Goal: Task Accomplishment & Management: Use online tool/utility

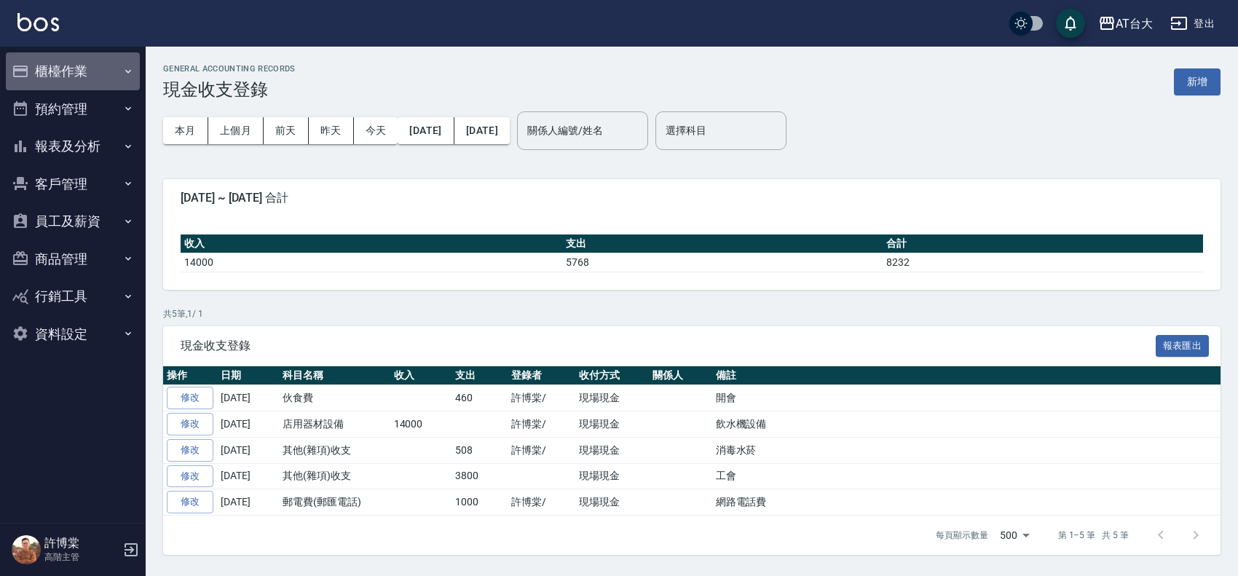
click at [69, 66] on button "櫃檯作業" at bounding box center [73, 71] width 134 height 38
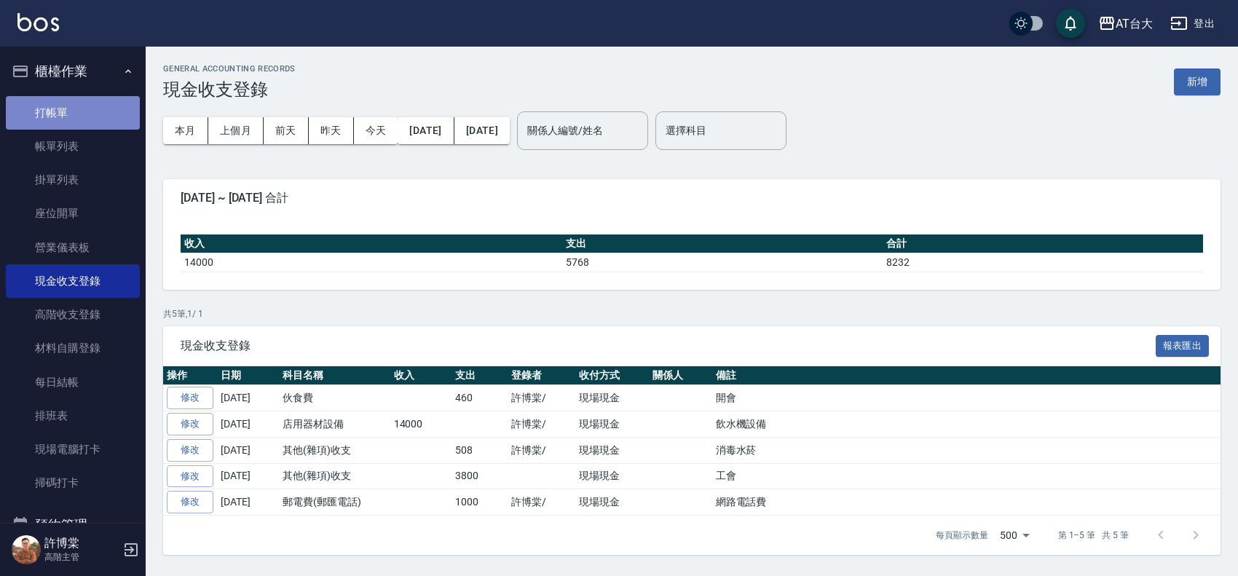
click at [89, 118] on link "打帳單" at bounding box center [73, 112] width 134 height 33
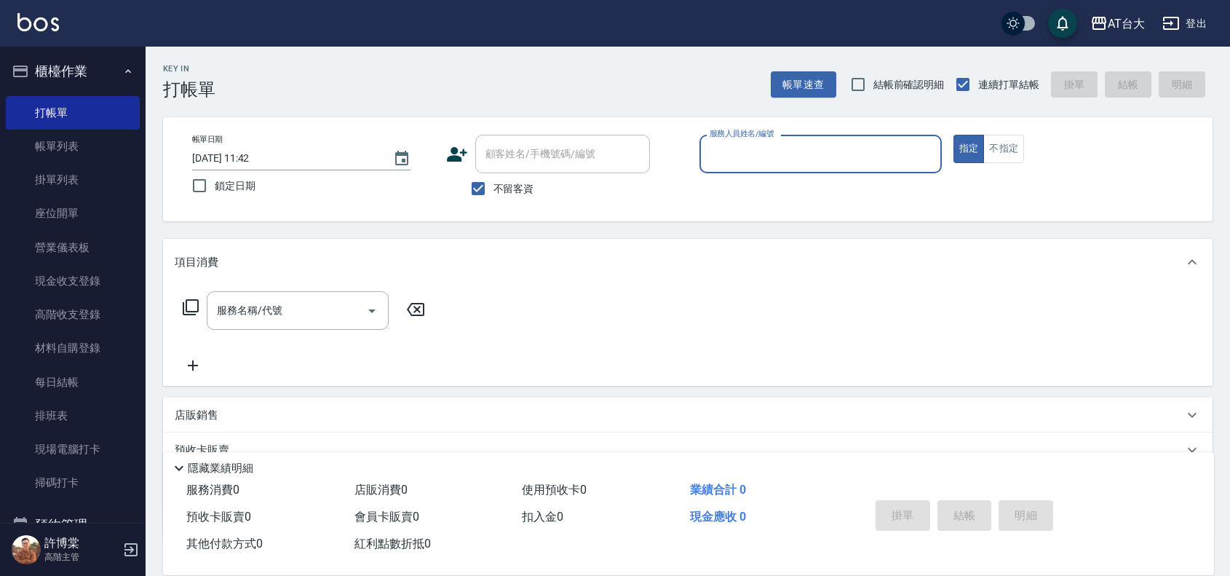
click at [817, 165] on input "服務人員姓名/編號" at bounding box center [820, 153] width 229 height 25
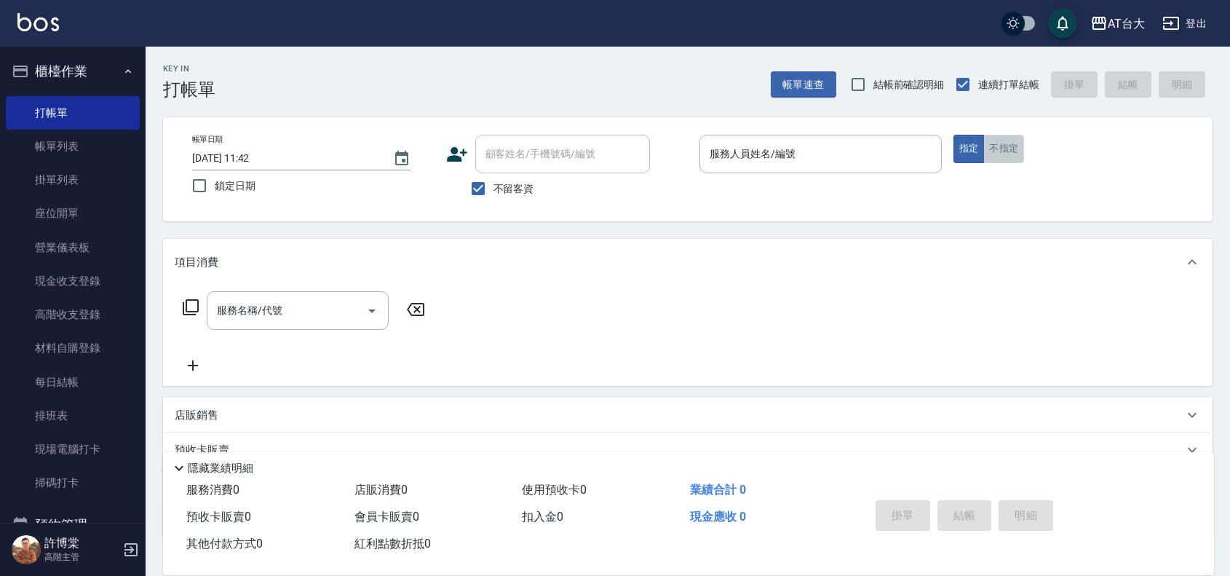
click at [992, 154] on button "不指定" at bounding box center [1003, 149] width 41 height 28
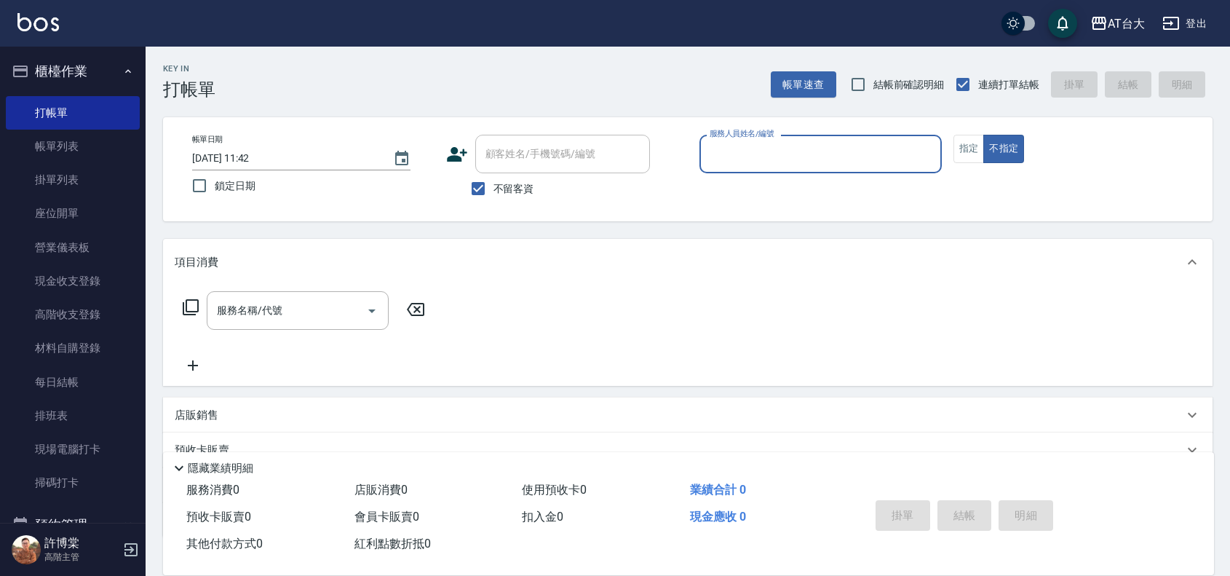
click at [814, 131] on div "帳單日期 [DATE] 11:42 鎖定日期 顧客姓名/手機號碼/編號 顧客姓名/手機號碼/編號 不留客資 服務人員姓名/編號 服務人員姓名/編號 指定 不指定" at bounding box center [688, 169] width 1050 height 104
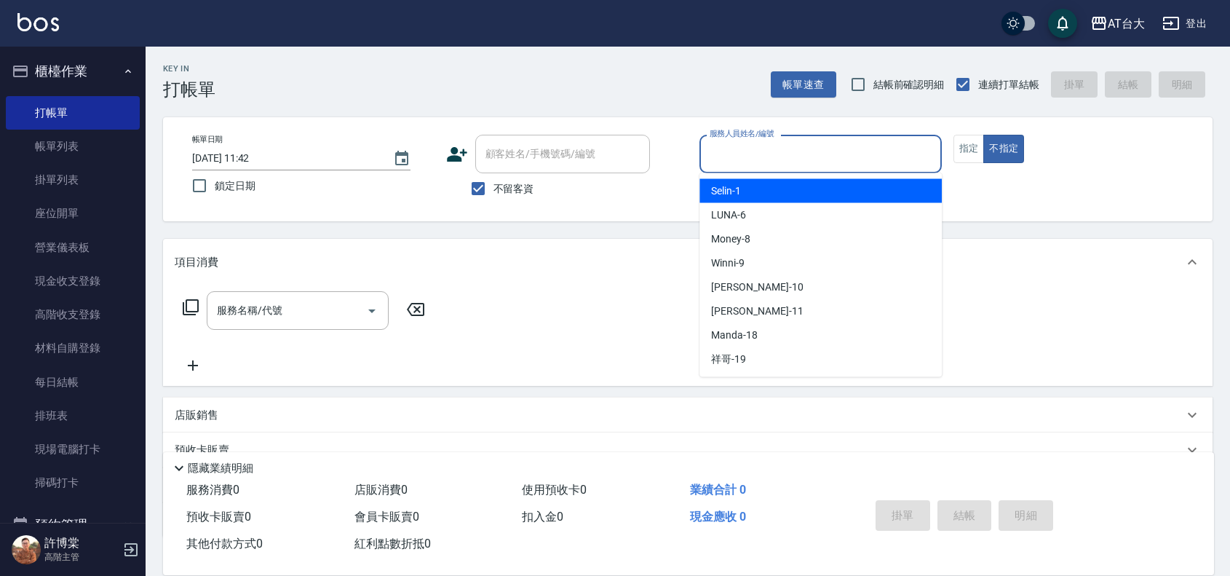
click at [807, 151] on input "服務人員姓名/編號" at bounding box center [820, 153] width 229 height 25
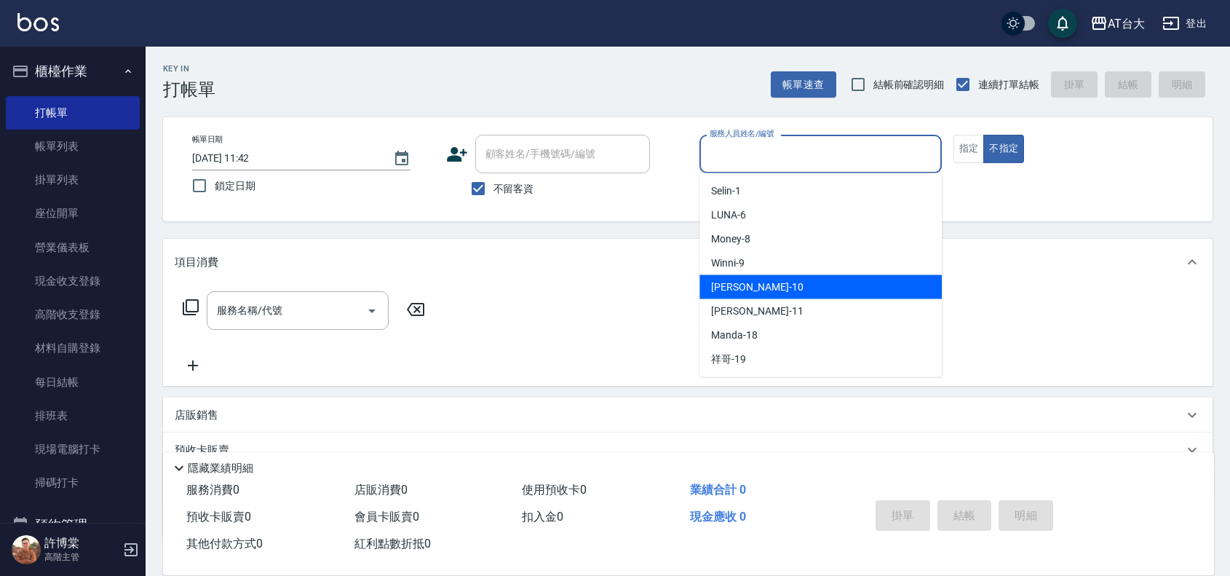
click at [753, 275] on div "JOJO -10" at bounding box center [821, 287] width 242 height 24
type input "JOJO-10"
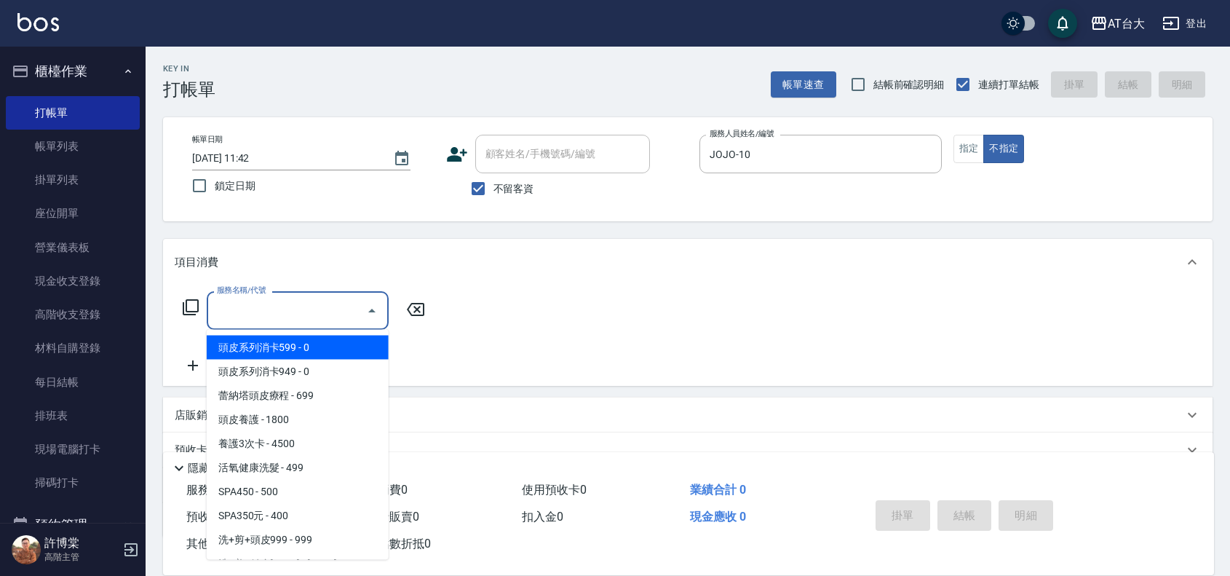
click at [300, 304] on input "服務名稱/代號" at bounding box center [286, 310] width 147 height 25
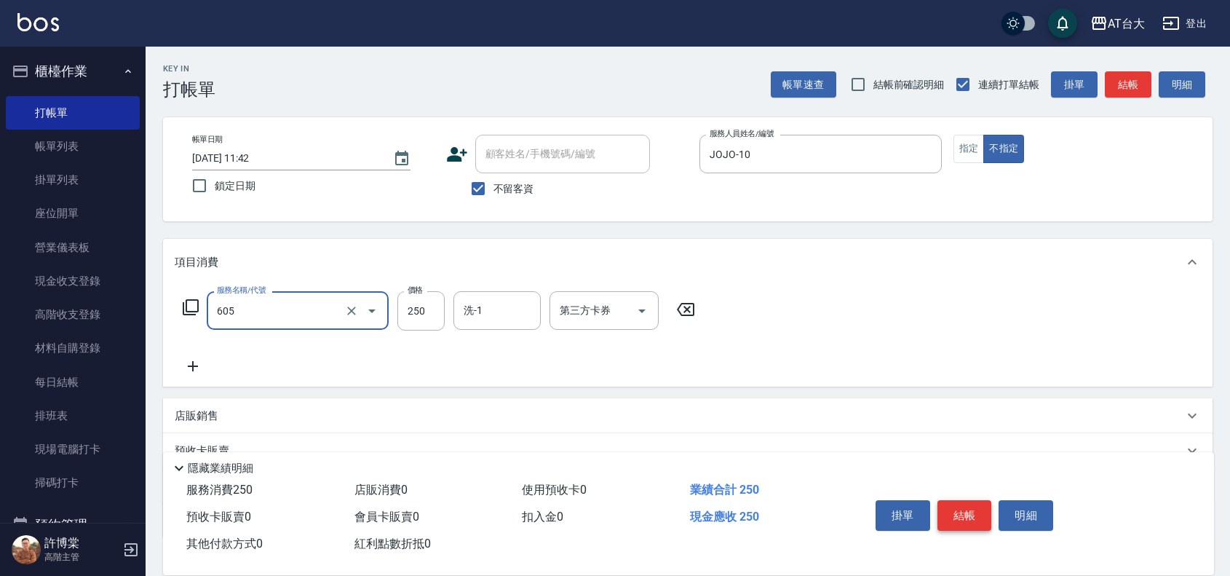
type input "洗髮 (女)(605)"
click at [961, 507] on button "結帳" at bounding box center [965, 515] width 55 height 31
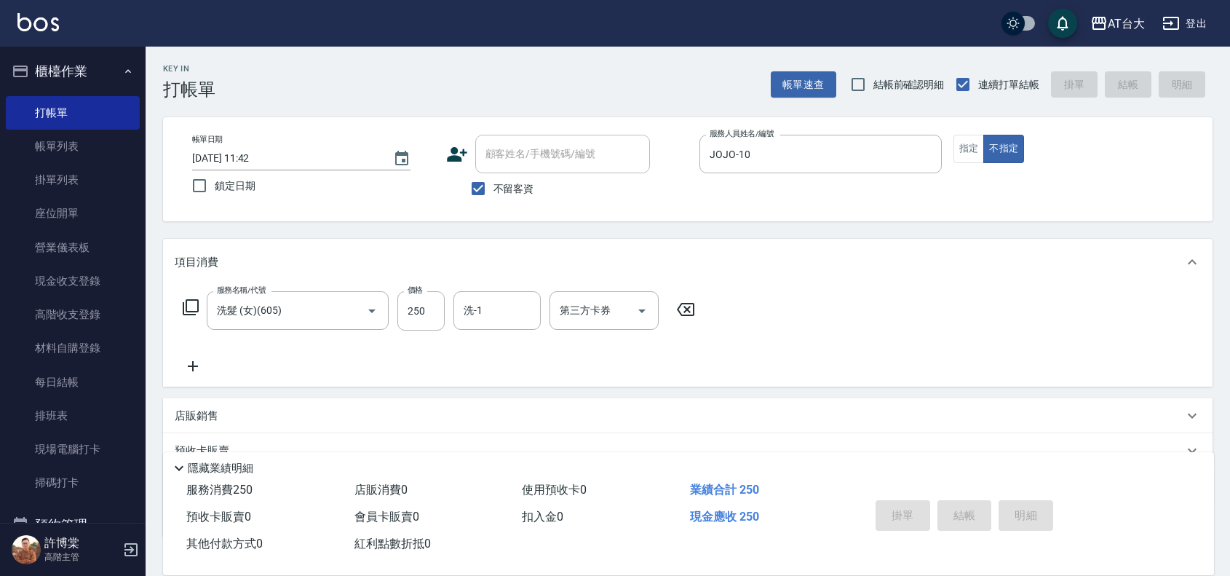
type input "[DATE] 11:43"
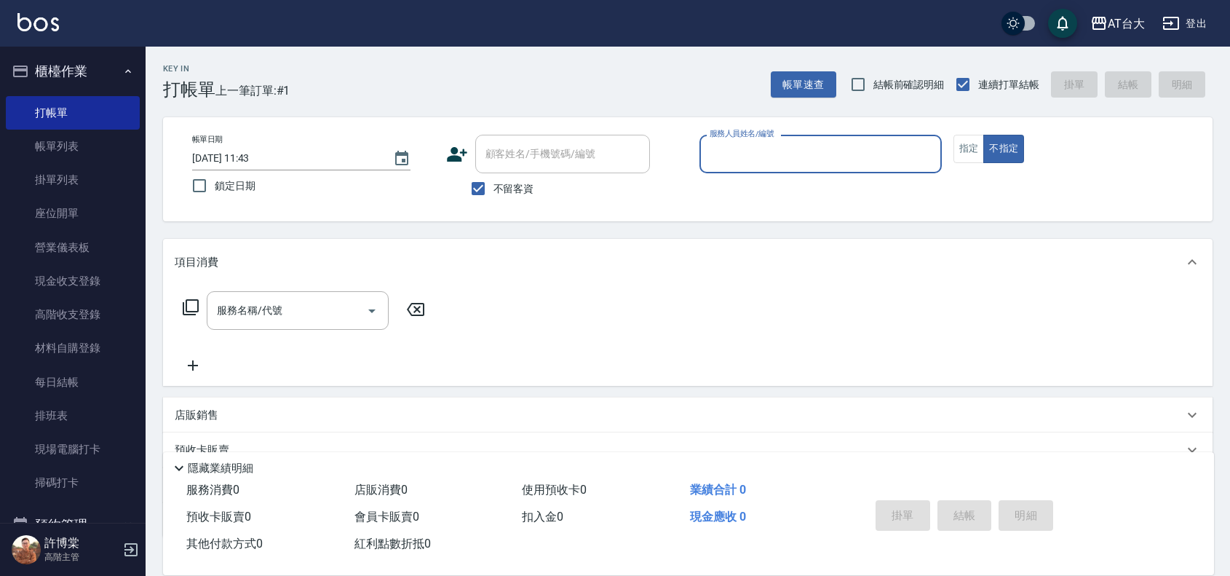
click at [799, 154] on input "服務人員姓名/編號" at bounding box center [820, 153] width 229 height 25
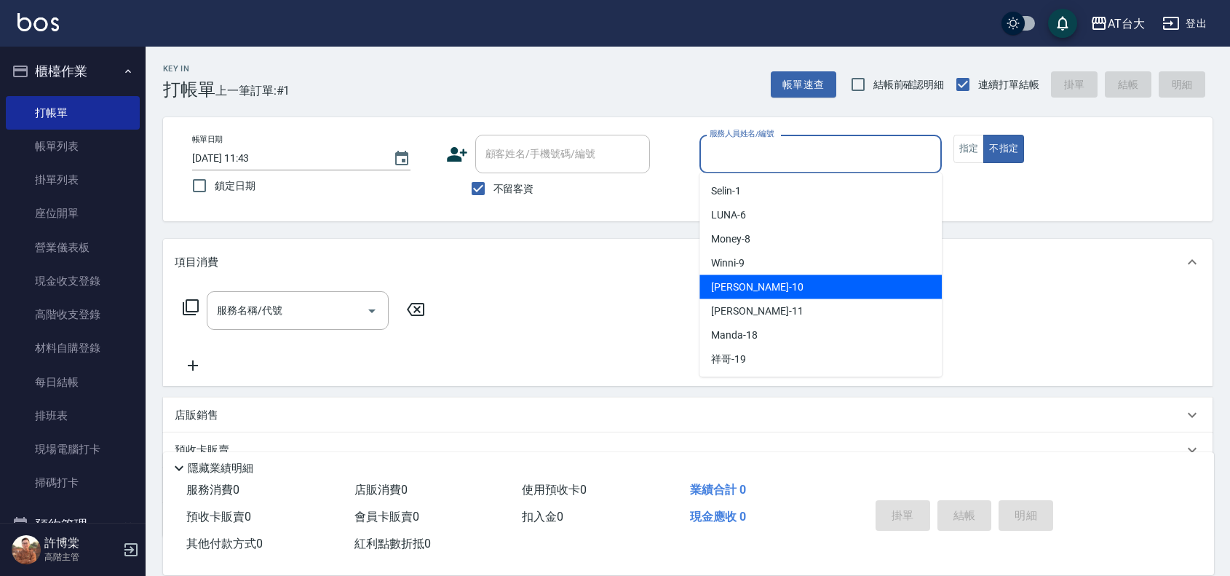
click at [776, 289] on div "JOJO -10" at bounding box center [821, 287] width 242 height 24
type input "JOJO-10"
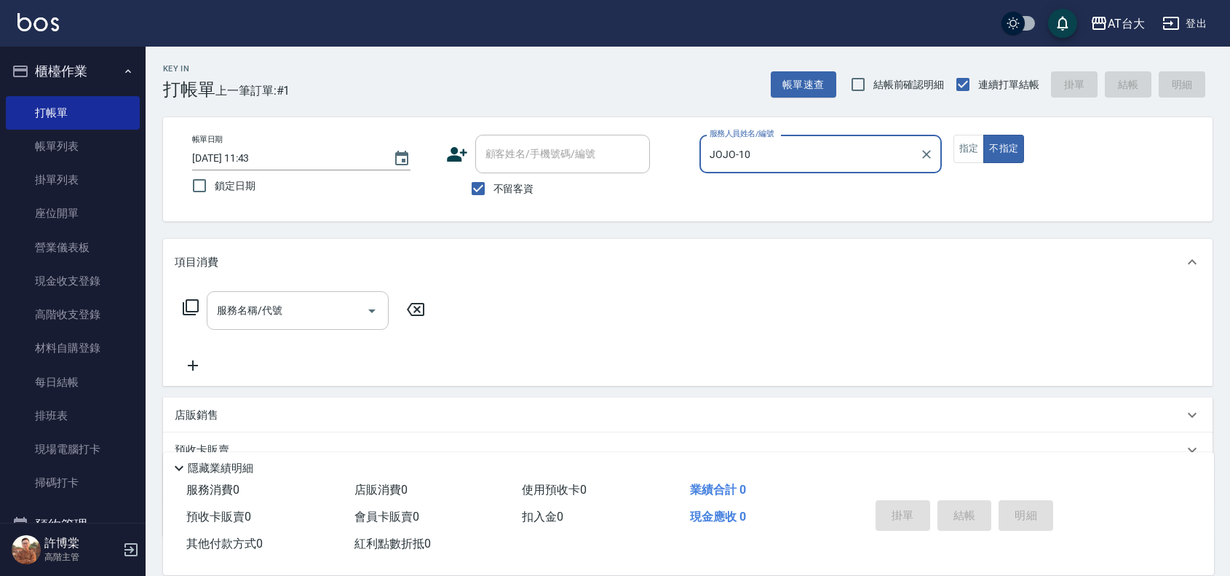
click at [303, 307] on input "服務名稱/代號" at bounding box center [286, 310] width 147 height 25
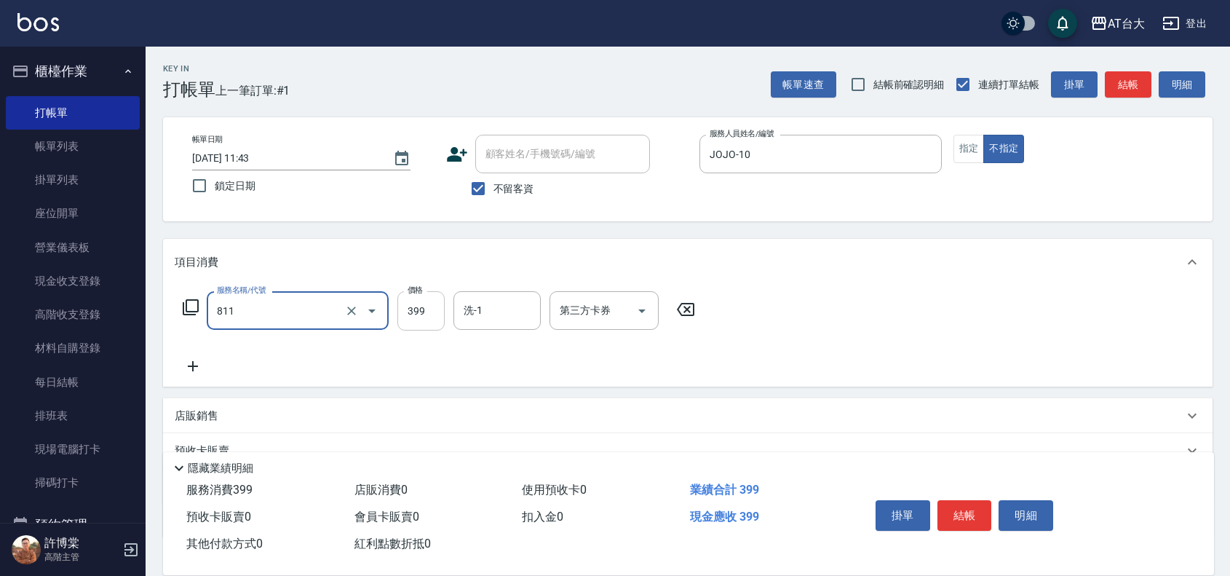
type input "洗+剪(811)"
click at [423, 322] on input "399" at bounding box center [420, 310] width 47 height 39
type input "450"
click at [959, 506] on button "結帳" at bounding box center [965, 515] width 55 height 31
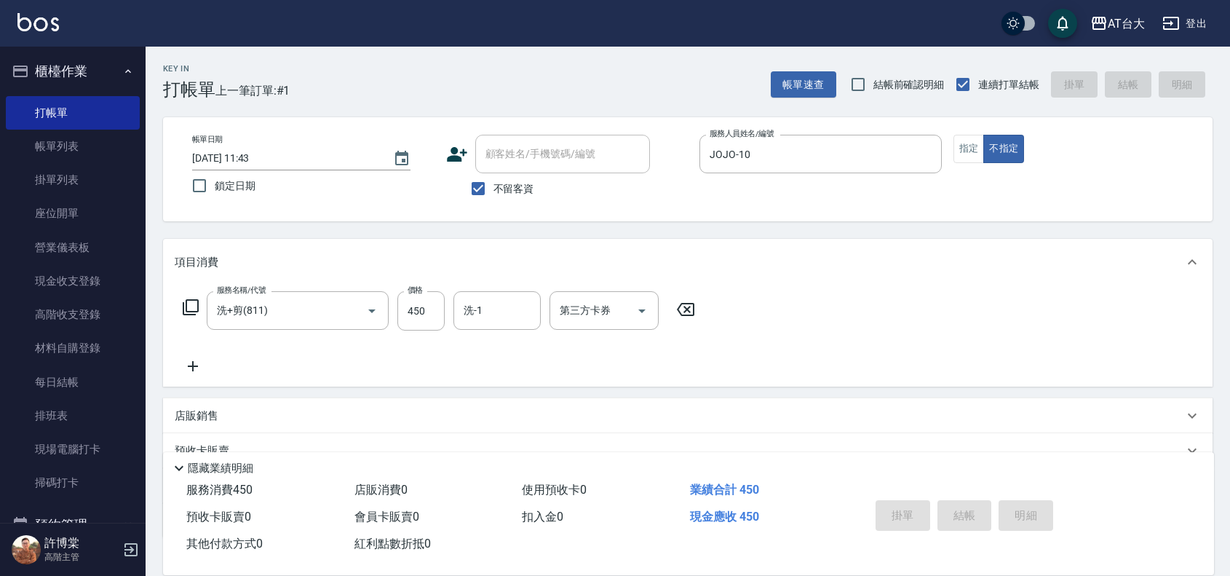
type input "[DATE] 12:25"
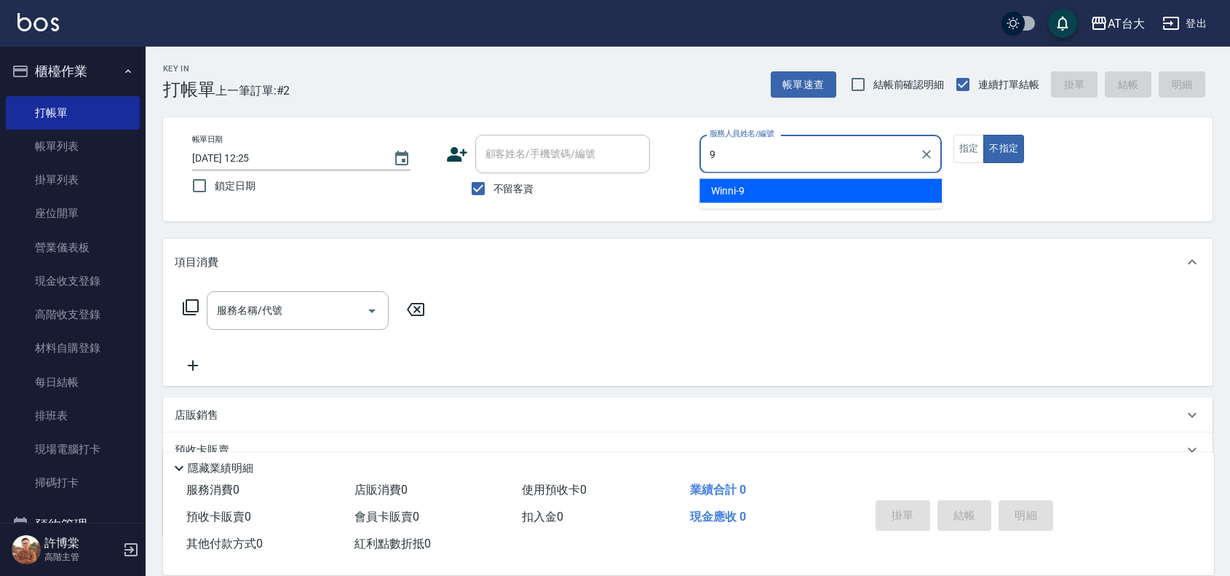
type input "Winni-9"
type button "false"
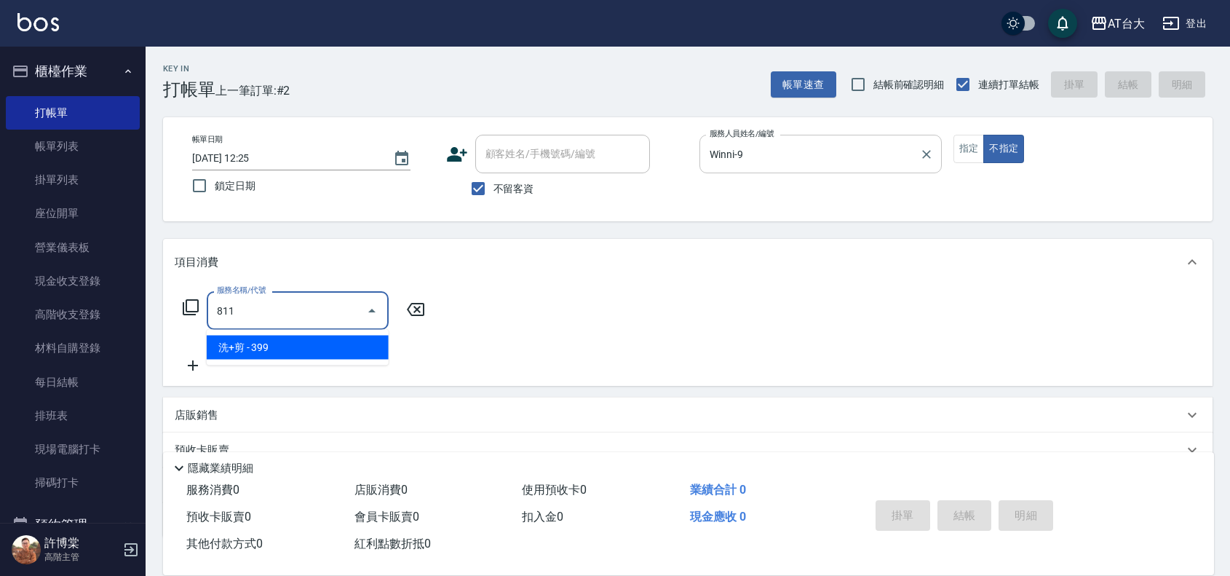
type input "洗+剪(811)"
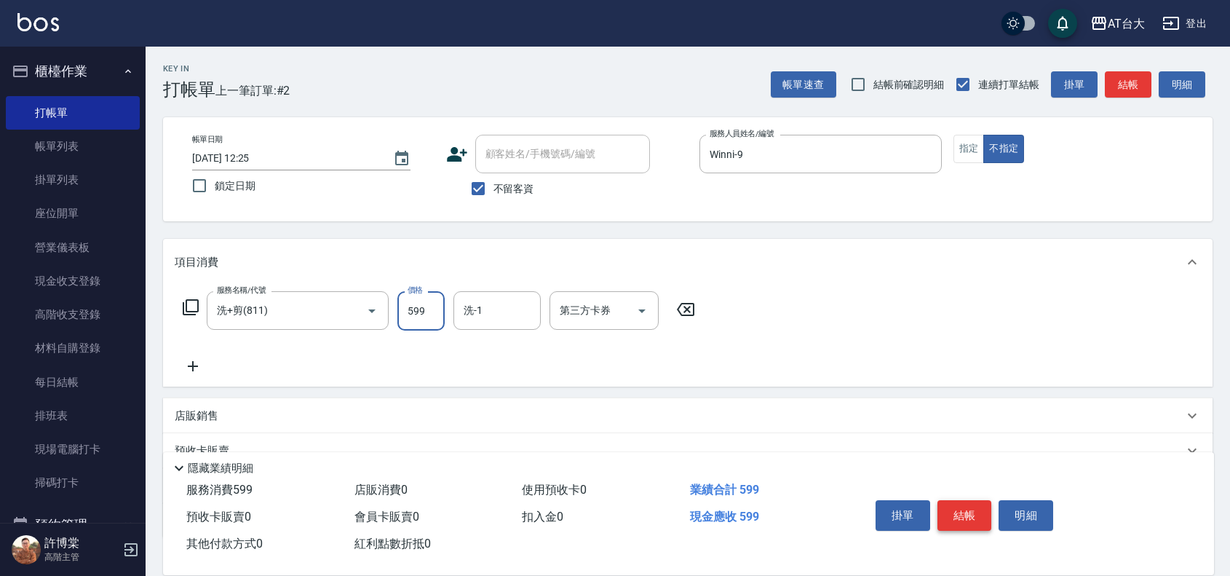
type input "599"
drag, startPoint x: 950, startPoint y: 510, endPoint x: 968, endPoint y: 483, distance: 33.1
click at [952, 506] on button "結帳" at bounding box center [965, 515] width 55 height 31
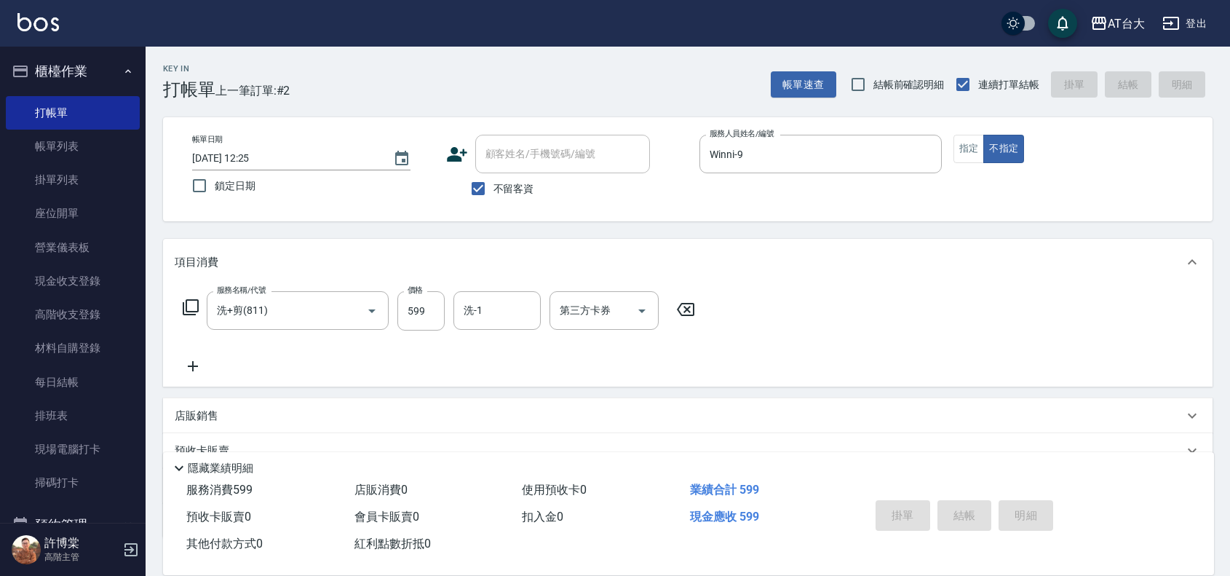
type input "[DATE] 12:51"
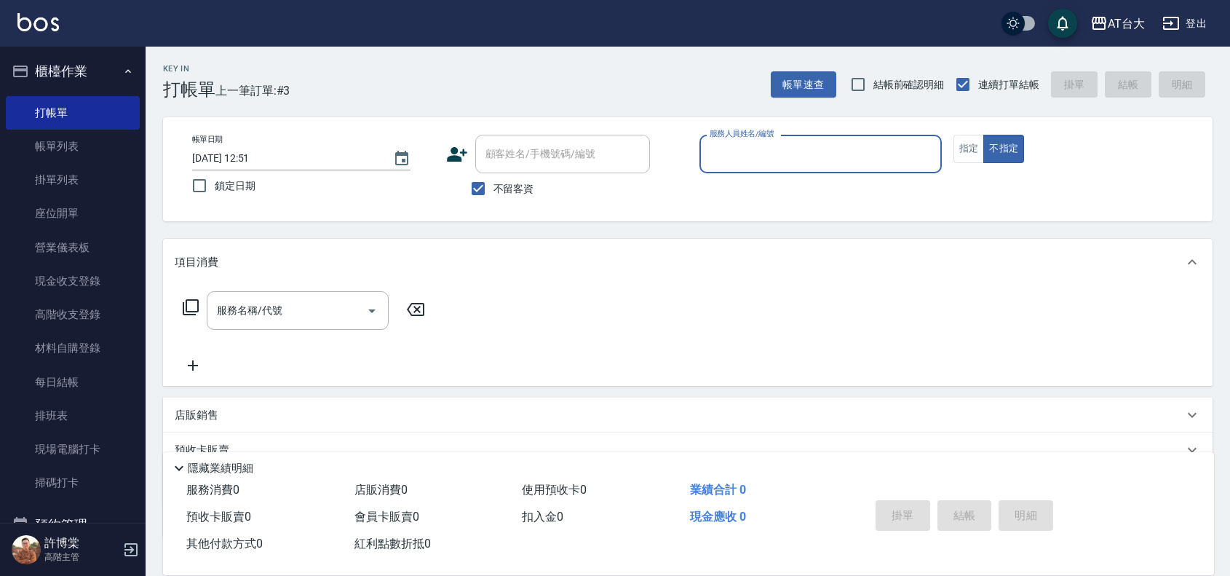
click at [783, 169] on div "服務人員姓名/編號" at bounding box center [821, 154] width 242 height 39
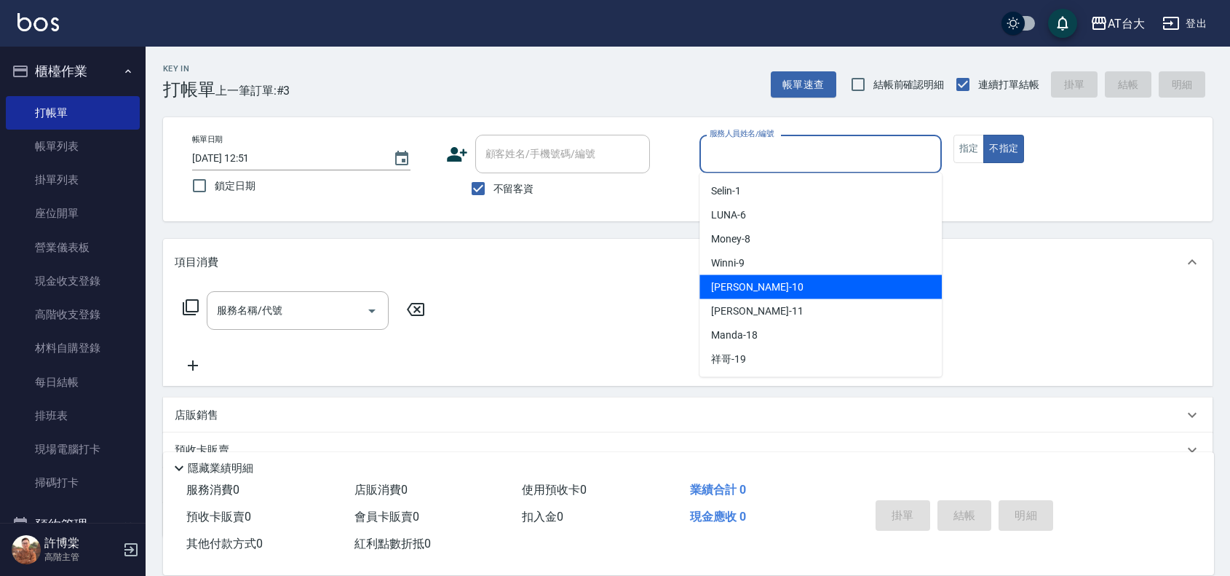
click at [755, 285] on div "JOJO -10" at bounding box center [821, 287] width 242 height 24
type input "JOJO-10"
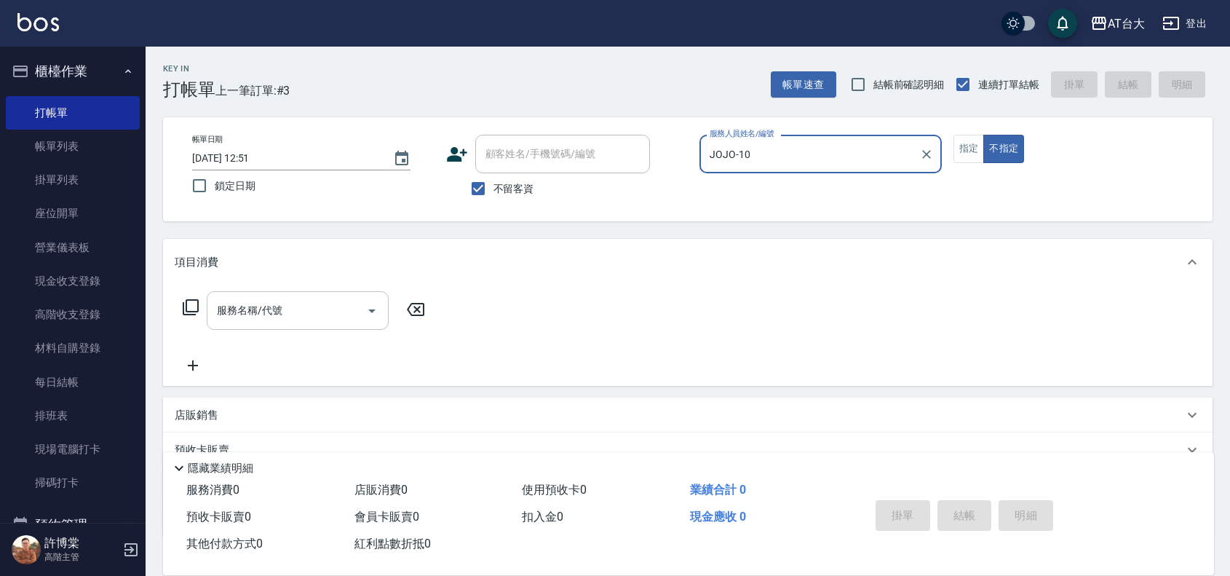
click at [340, 299] on input "服務名稱/代號" at bounding box center [286, 310] width 147 height 25
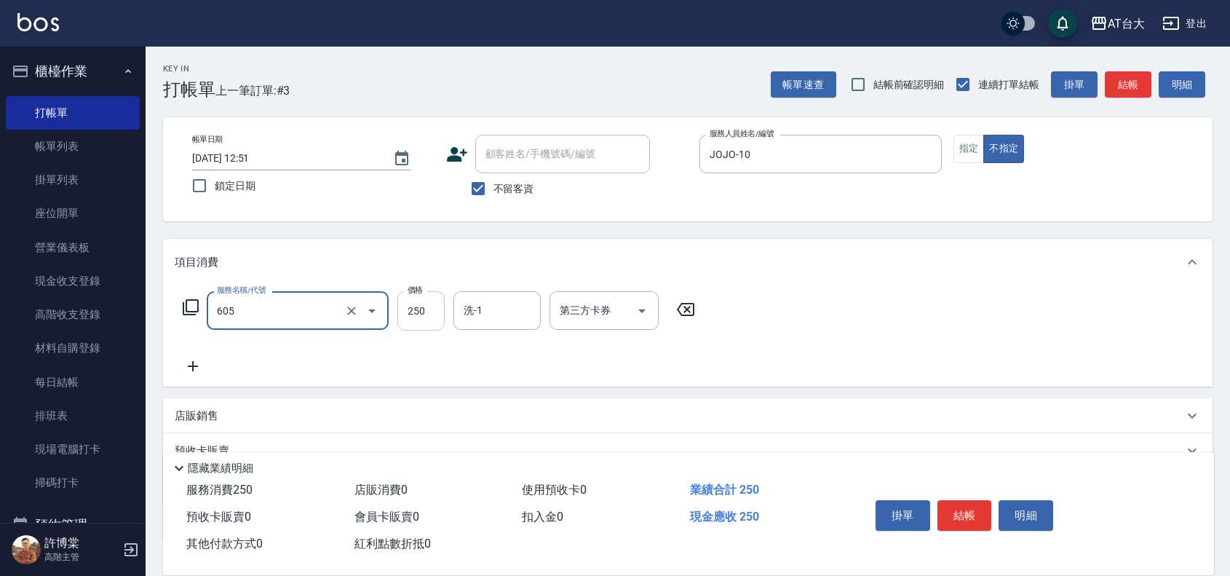
type input "洗髮 (女)(605)"
click at [423, 324] on input "250" at bounding box center [420, 310] width 47 height 39
type input "299"
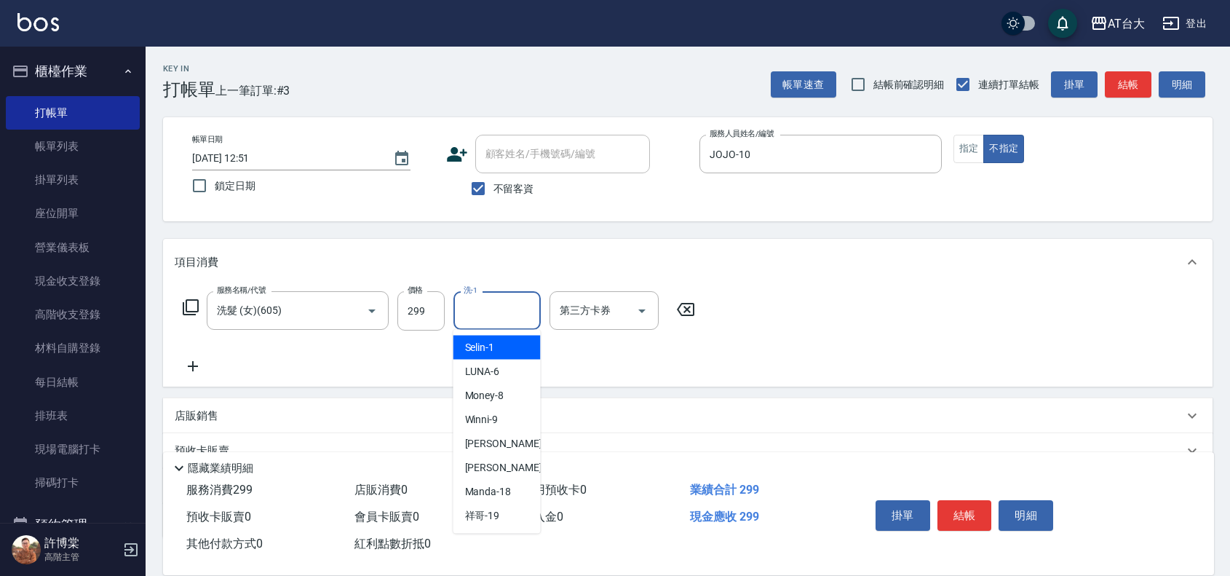
click at [474, 311] on input "洗-1" at bounding box center [497, 310] width 74 height 25
click at [614, 325] on div "第三方卡券" at bounding box center [604, 310] width 109 height 39
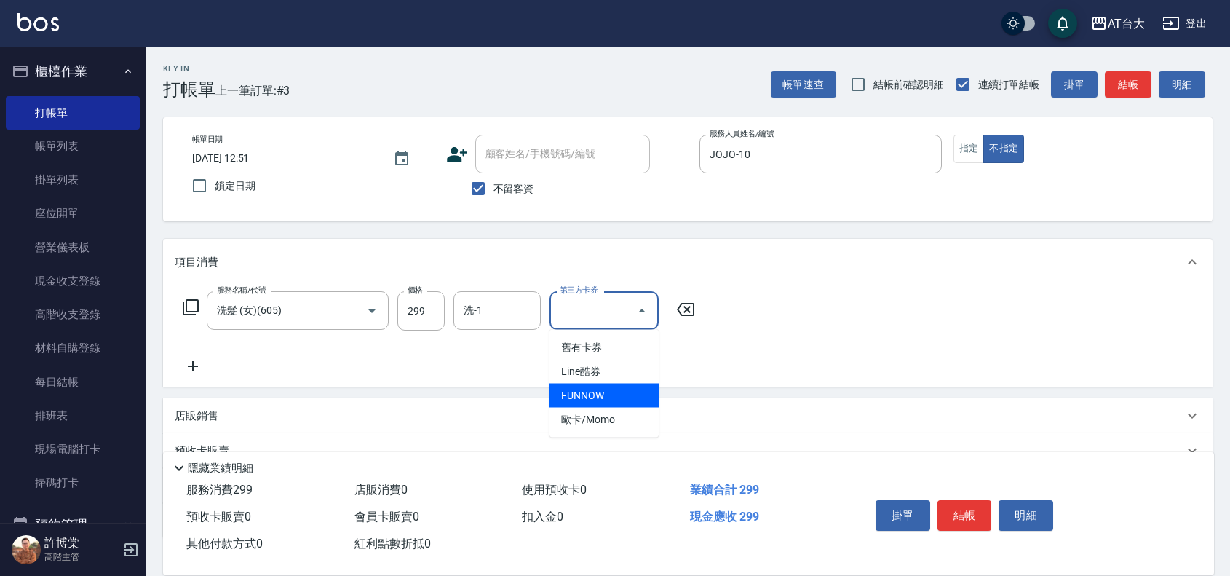
click at [606, 386] on span "FUNNOW" at bounding box center [604, 396] width 109 height 24
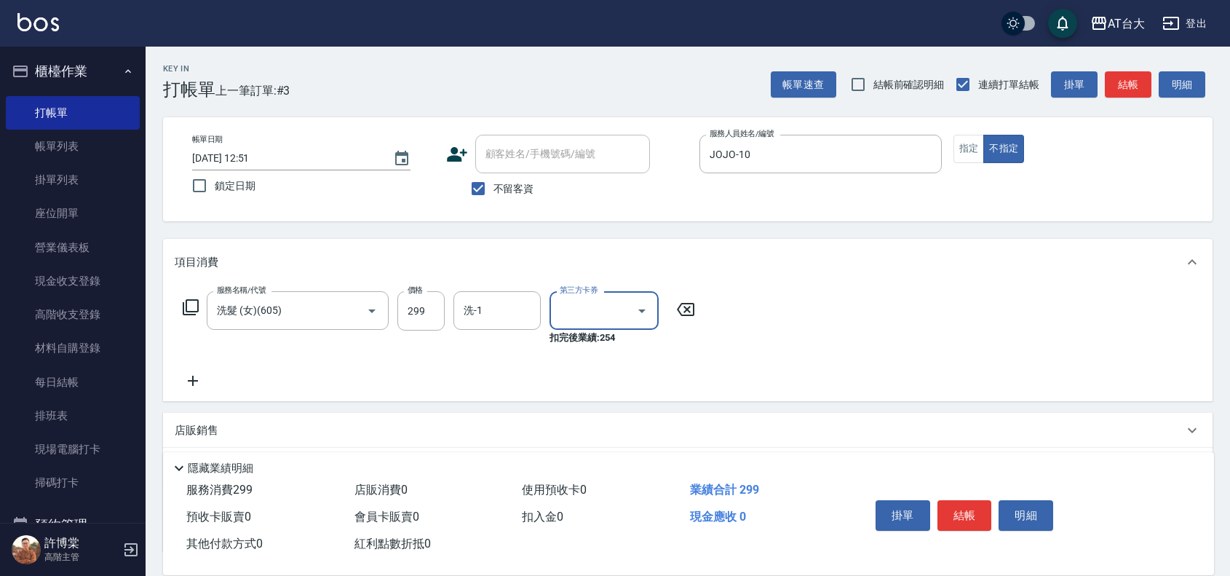
type input "FUNNOW"
click at [959, 514] on button "結帳" at bounding box center [965, 515] width 55 height 31
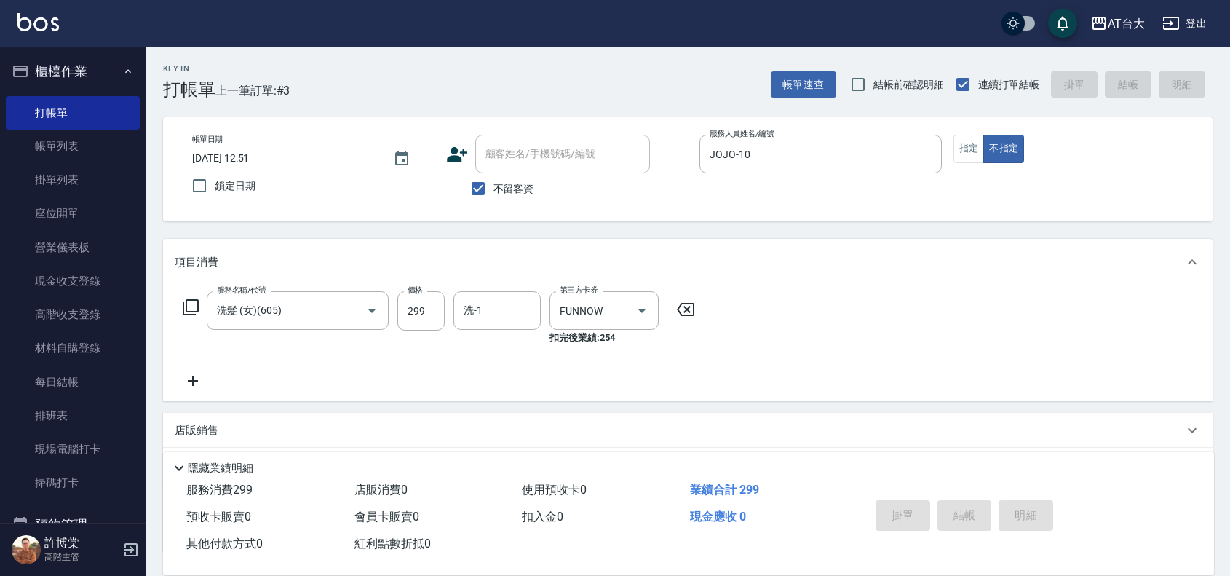
type input "[DATE] 12:59"
